Goal: Find specific page/section: Find specific page/section

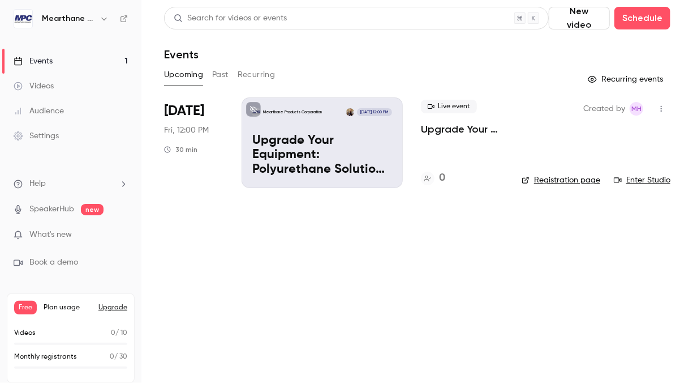
click at [450, 132] on p "Upgrade Your Equipment: Polyurethane Solutions for Food & [PERSON_NAME]" at bounding box center [462, 129] width 83 height 14
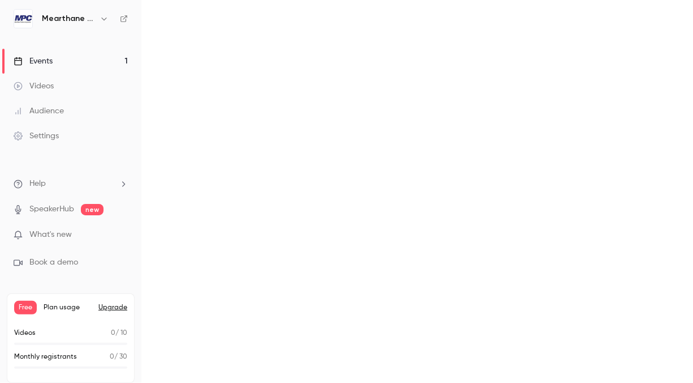
click at [450, 132] on main at bounding box center [417, 191] width 552 height 383
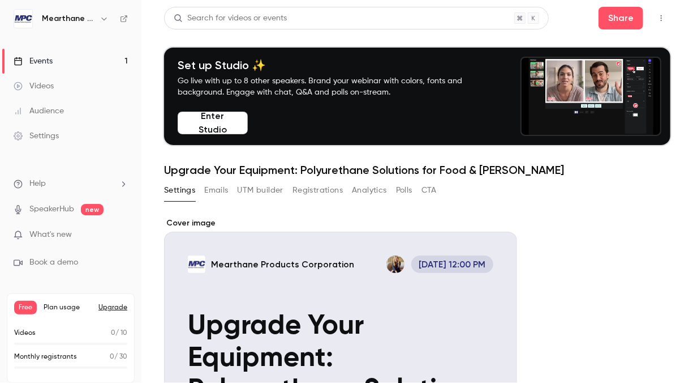
click at [83, 57] on link "Events 1" at bounding box center [70, 61] width 141 height 25
